Goal: Complete application form

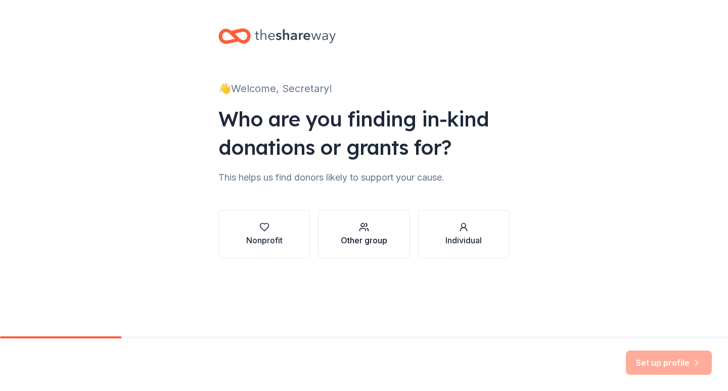
click at [369, 237] on div "Other group" at bounding box center [364, 240] width 47 height 12
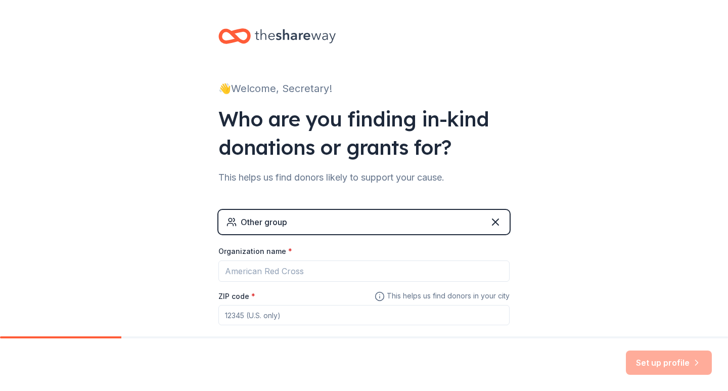
click at [379, 224] on div "Other group" at bounding box center [364, 222] width 291 height 24
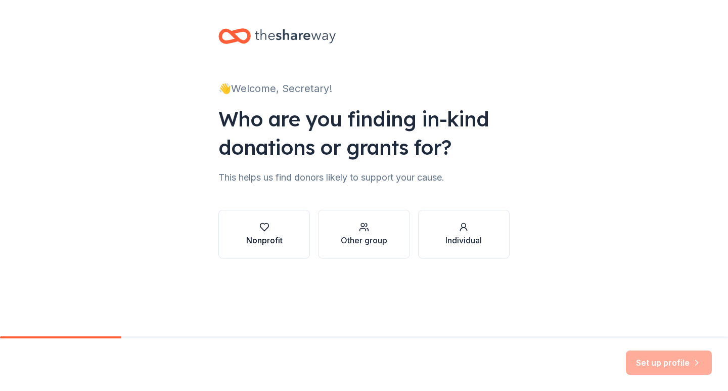
click at [264, 236] on div "Nonprofit" at bounding box center [264, 240] width 36 height 12
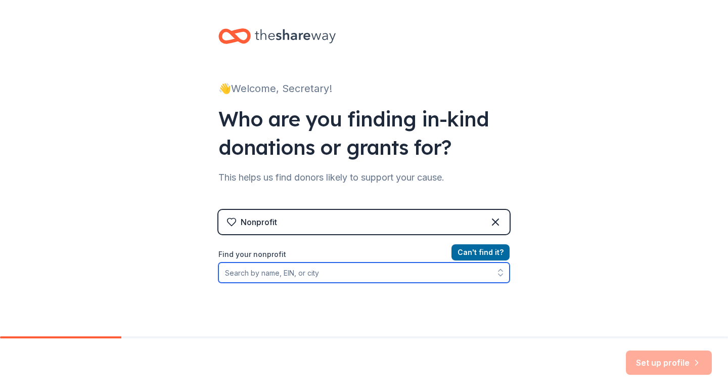
click at [270, 271] on input "Find your nonprofit" at bounding box center [364, 273] width 291 height 20
type input "Greater Charleston Pest Control Association"
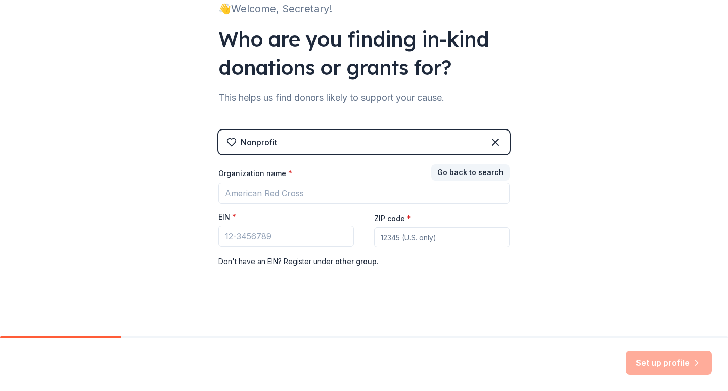
click at [472, 234] on div "Go back to search Organization name * EIN * ZIP code * Don ' t have an EIN? Reg…" at bounding box center [364, 216] width 291 height 101
click at [439, 237] on input "ZIP code *" at bounding box center [442, 237] width 136 height 20
type input "29407"
click at [369, 181] on div "Organization name *" at bounding box center [364, 175] width 291 height 14
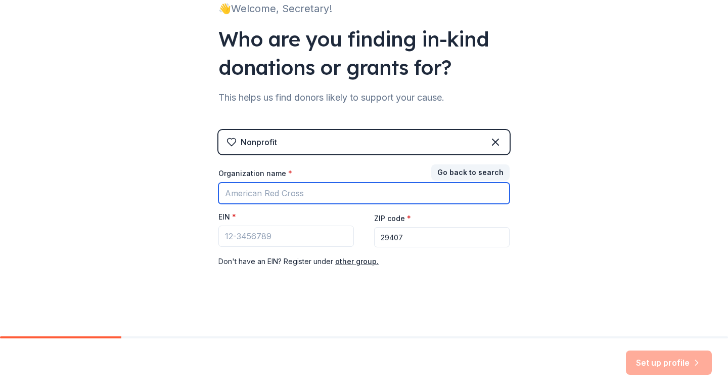
click at [360, 185] on input "Organization name *" at bounding box center [364, 193] width 291 height 21
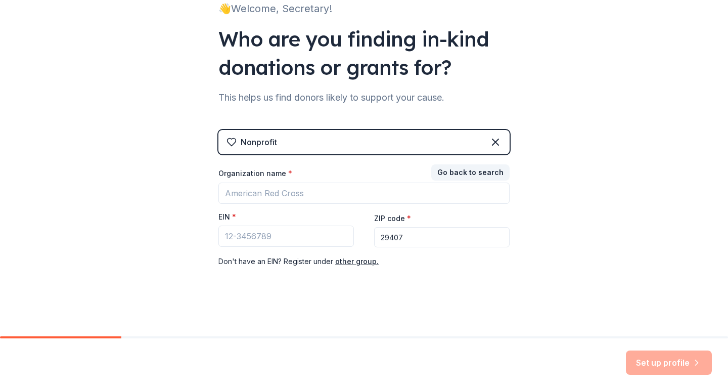
click at [492, 139] on icon at bounding box center [496, 142] width 12 height 12
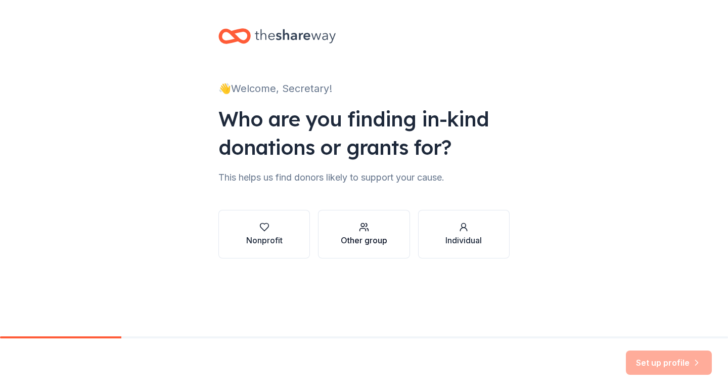
click at [374, 239] on div "Other group" at bounding box center [364, 240] width 47 height 12
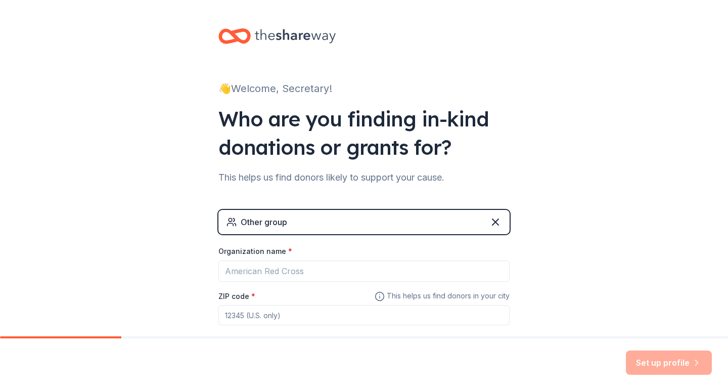
click at [320, 257] on div "Organization name *" at bounding box center [364, 253] width 291 height 14
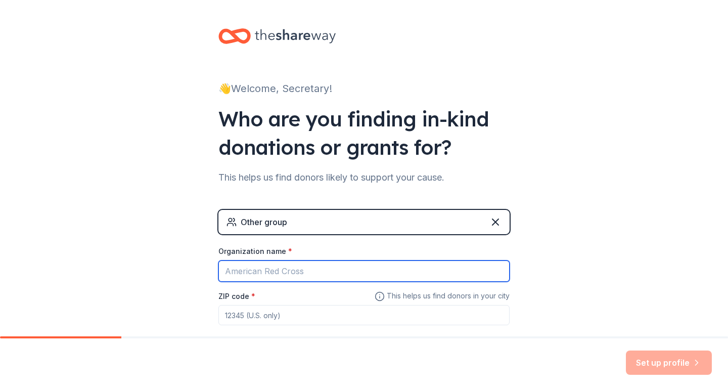
click at [318, 263] on input "Organization name *" at bounding box center [364, 270] width 291 height 21
type input "Greater Charleston Pest Control Association"
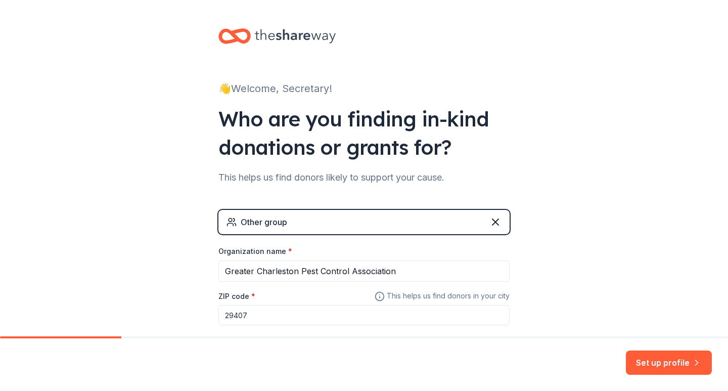
type input "29407"
click at [642, 357] on button "Set up profile" at bounding box center [669, 363] width 86 height 24
